Goal: Transaction & Acquisition: Download file/media

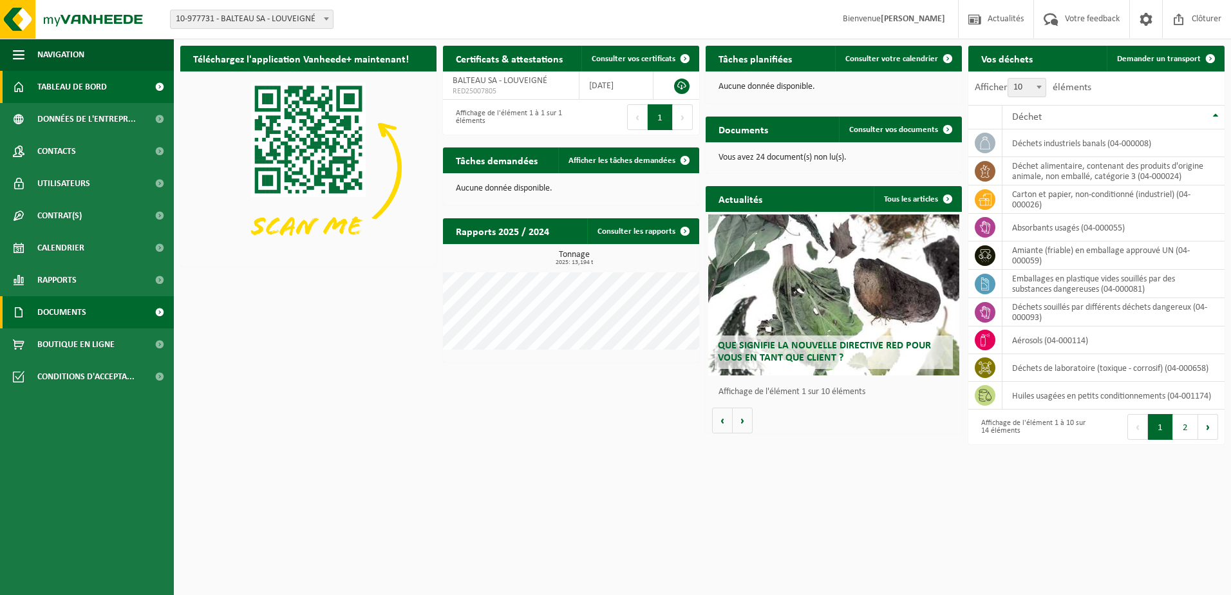
click at [40, 310] on span "Documents" at bounding box center [61, 312] width 49 height 32
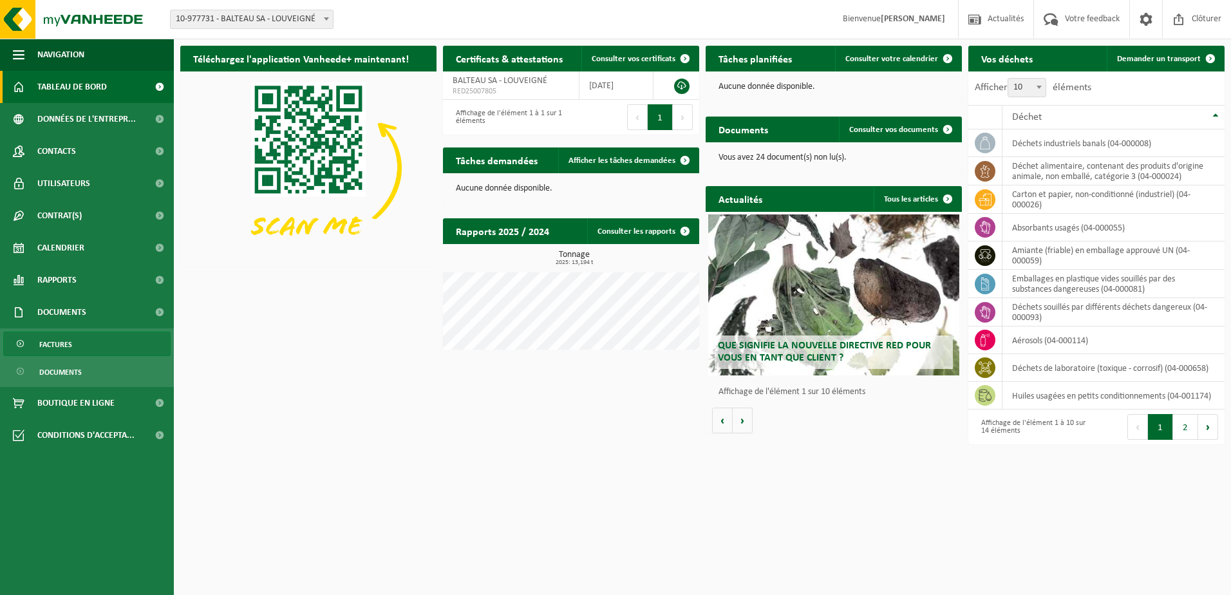
click at [59, 348] on span "Factures" at bounding box center [55, 344] width 33 height 24
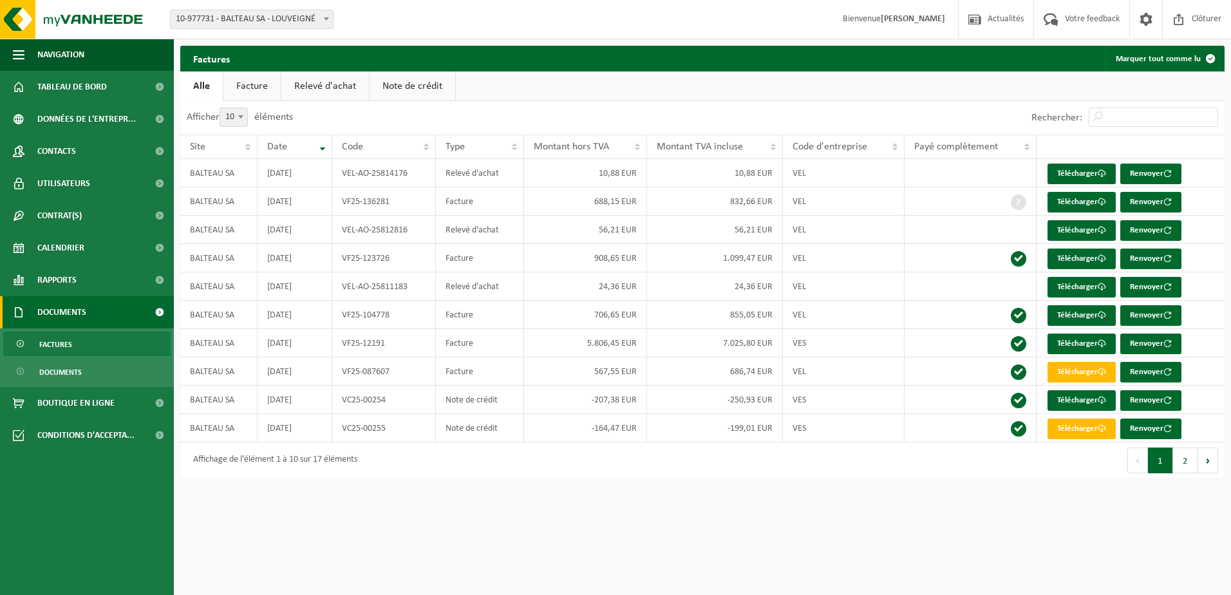
click at [254, 83] on link "Facture" at bounding box center [251, 86] width 57 height 30
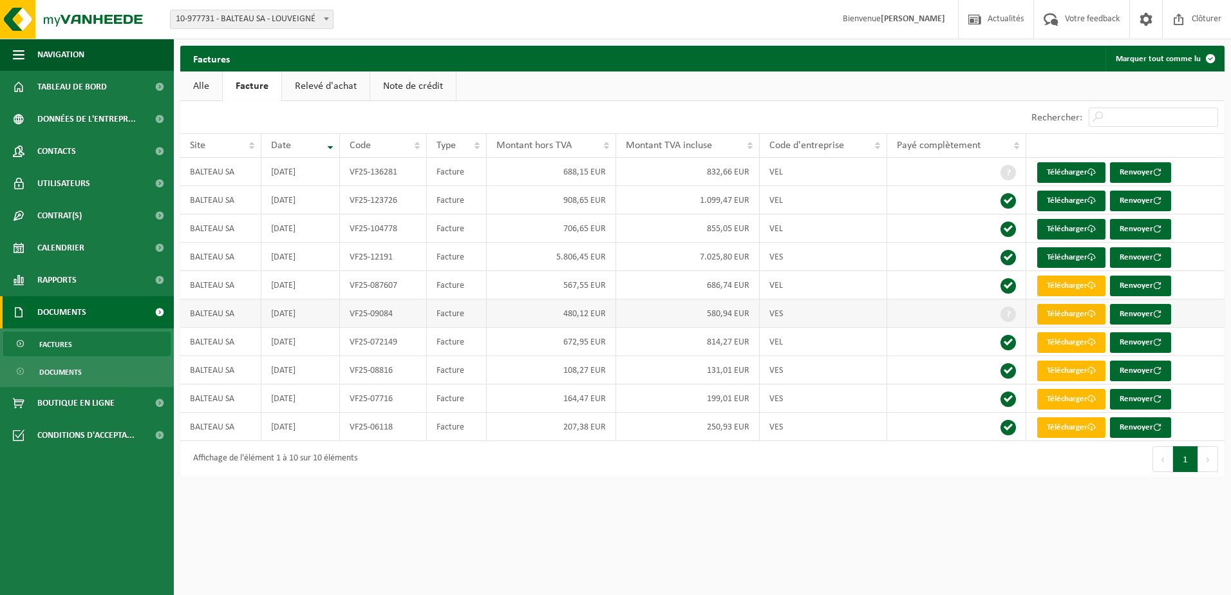
click at [1071, 310] on link "Télécharger" at bounding box center [1071, 314] width 68 height 21
